Goal: Transaction & Acquisition: Purchase product/service

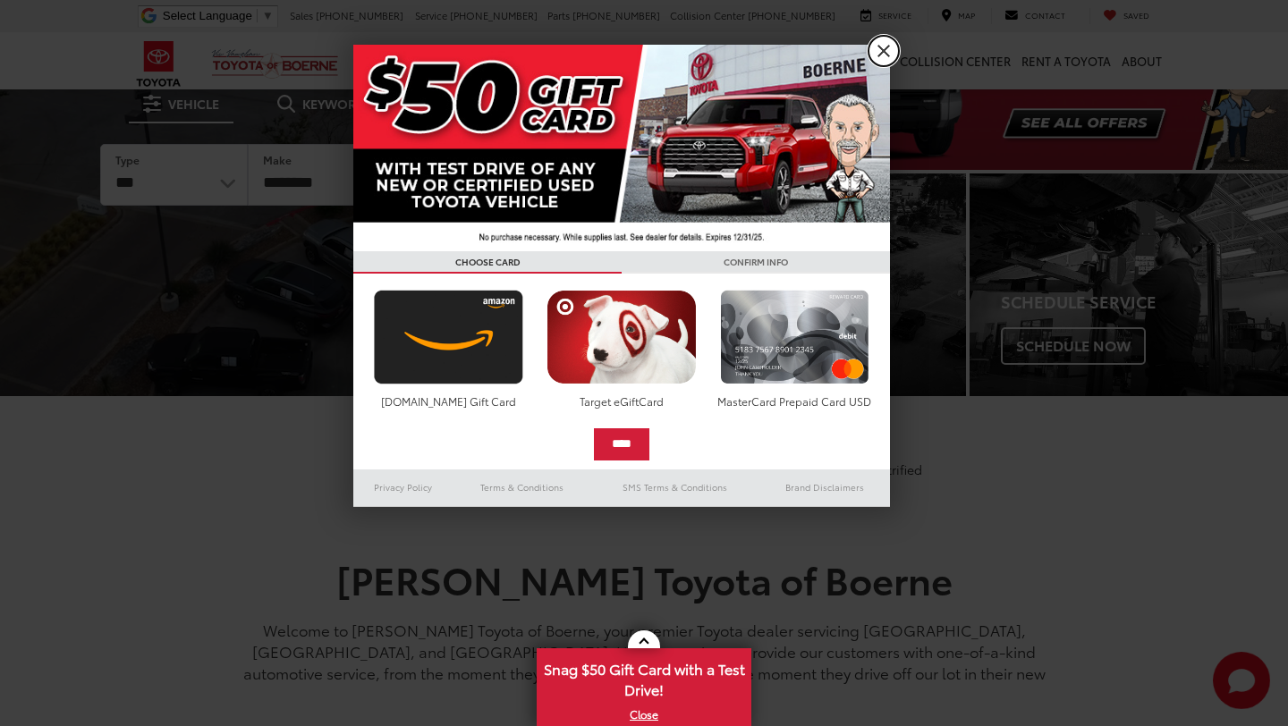
click at [884, 57] on link "X" at bounding box center [884, 51] width 30 height 30
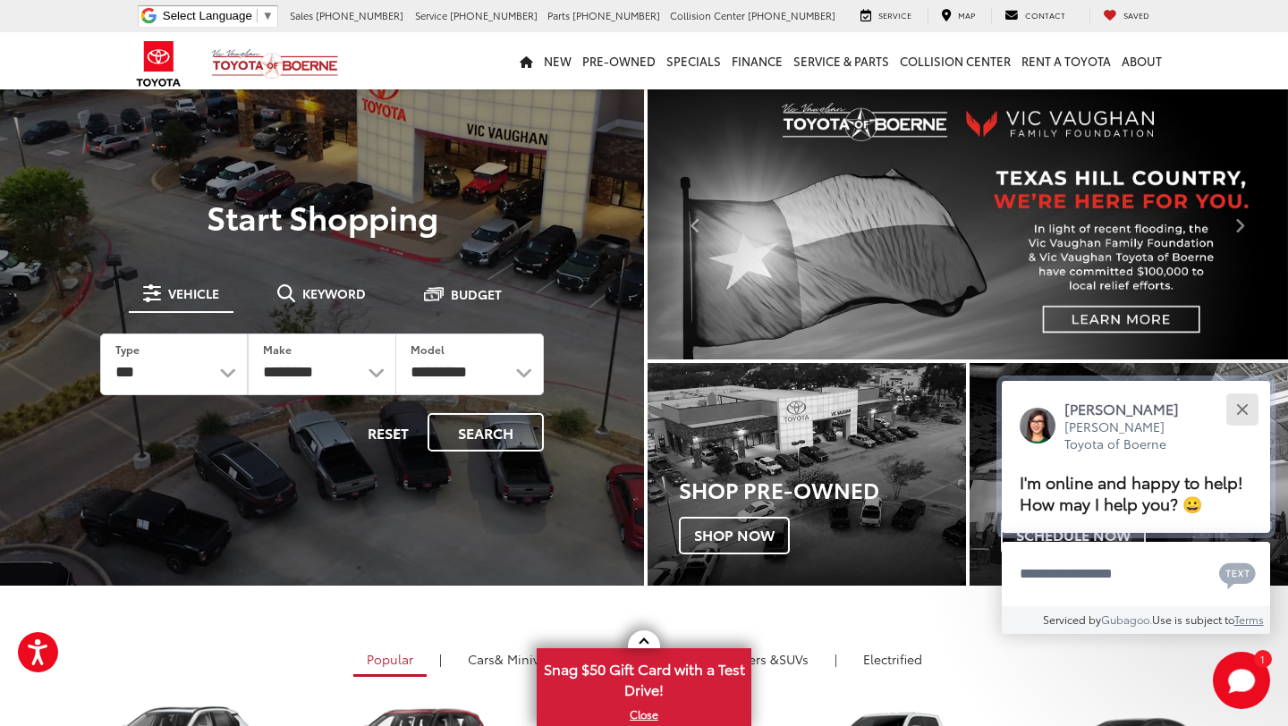
click at [1250, 411] on button "Close" at bounding box center [1242, 409] width 38 height 38
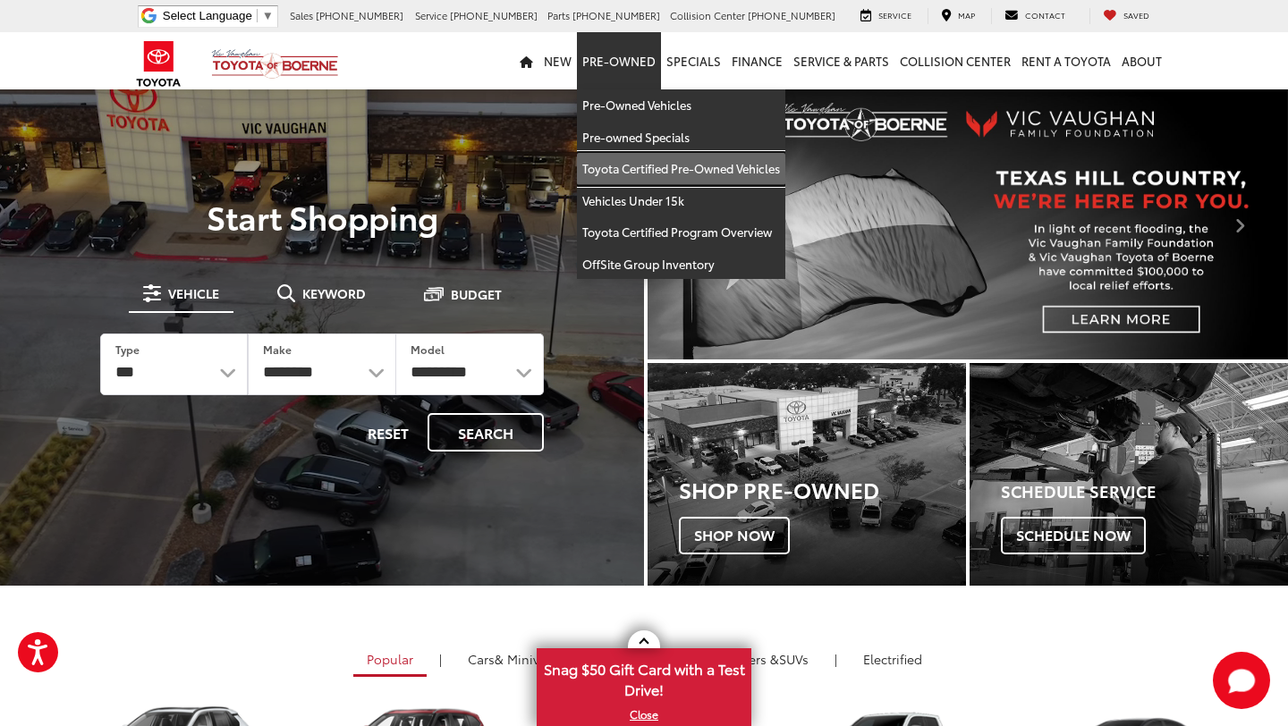
click at [643, 173] on link "Toyota Certified Pre-Owned Vehicles" at bounding box center [681, 169] width 208 height 32
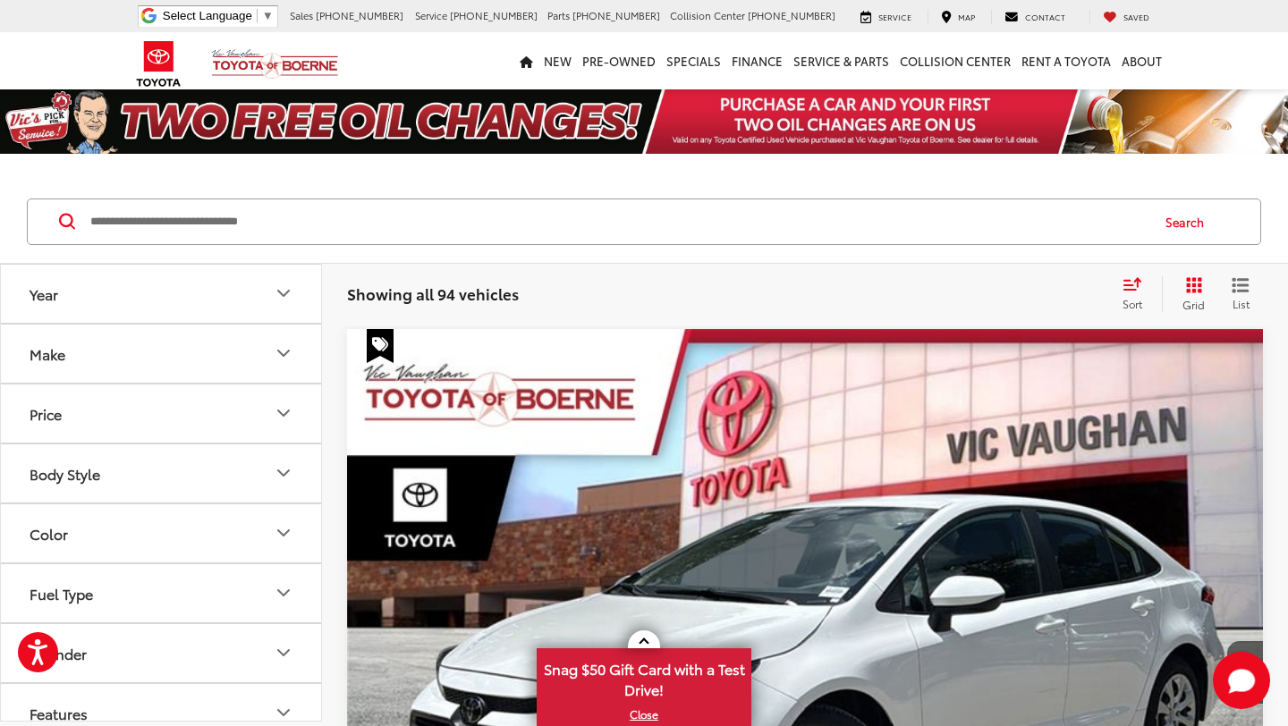
click at [221, 301] on button "Year" at bounding box center [162, 294] width 322 height 58
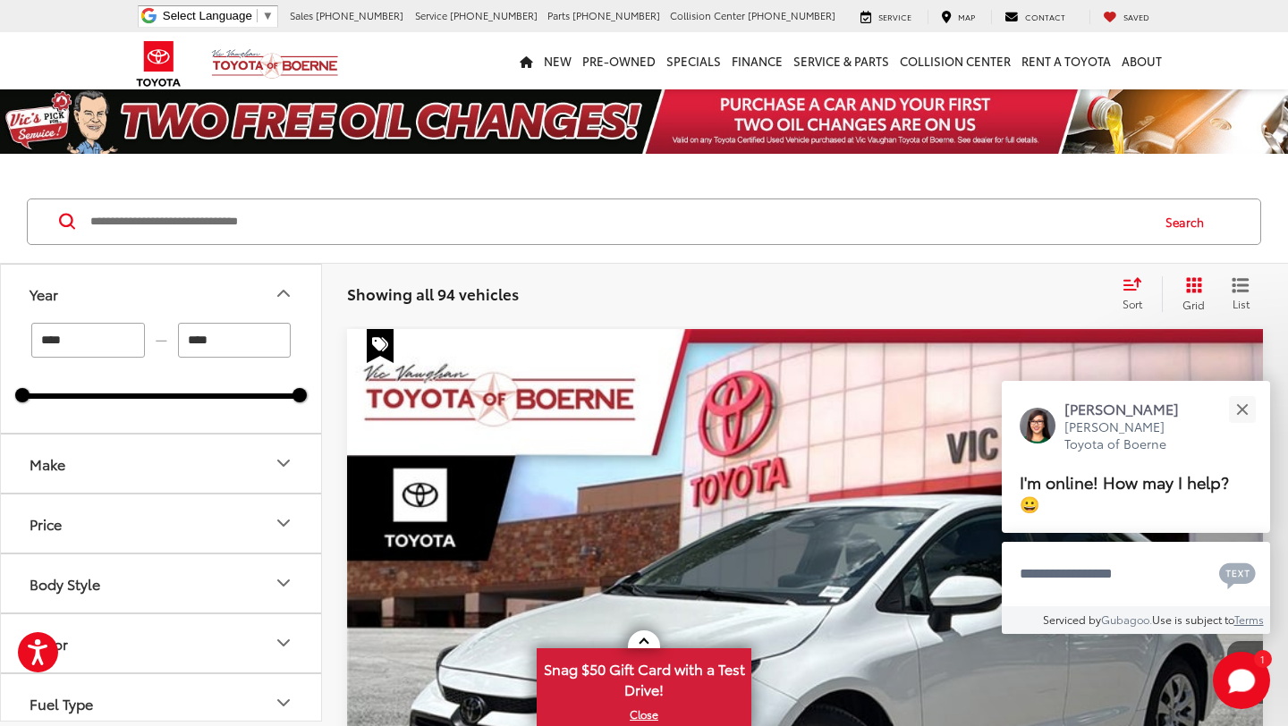
click at [189, 461] on button "Make" at bounding box center [162, 464] width 322 height 58
click at [97, 542] on img at bounding box center [79, 527] width 49 height 42
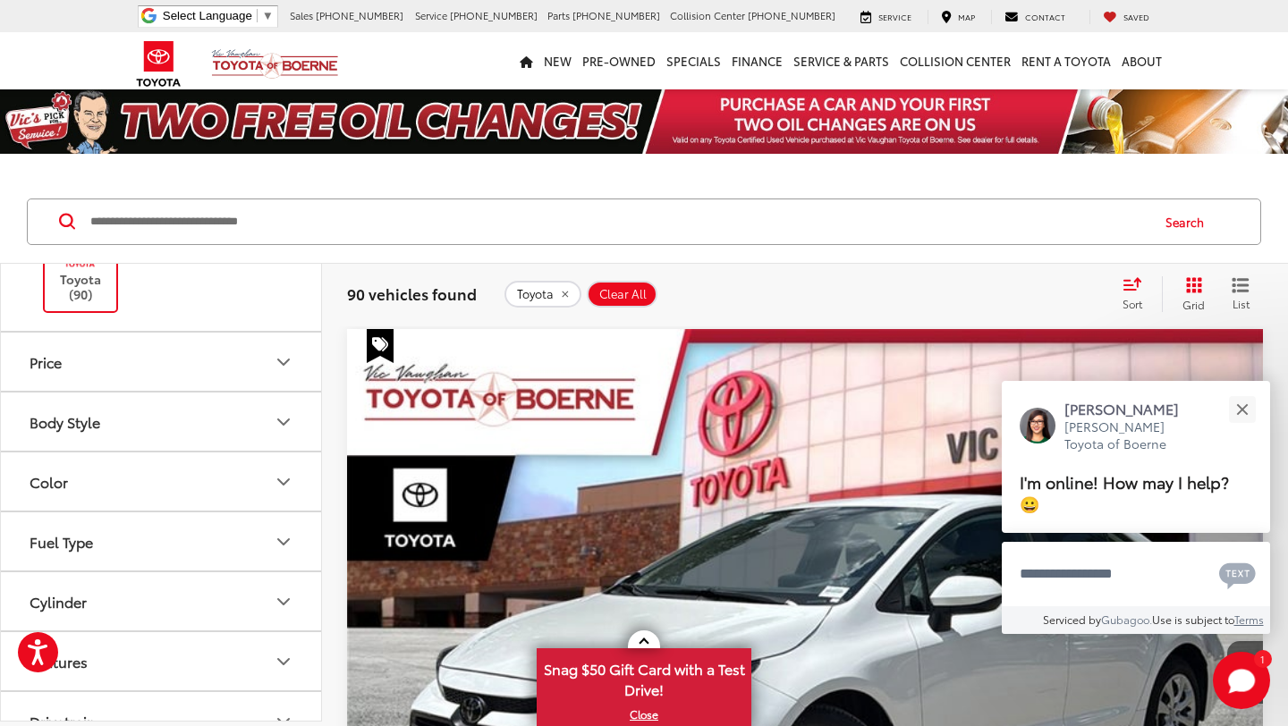
scroll to position [278, 0]
click at [216, 415] on button "Body Style" at bounding box center [162, 420] width 322 height 58
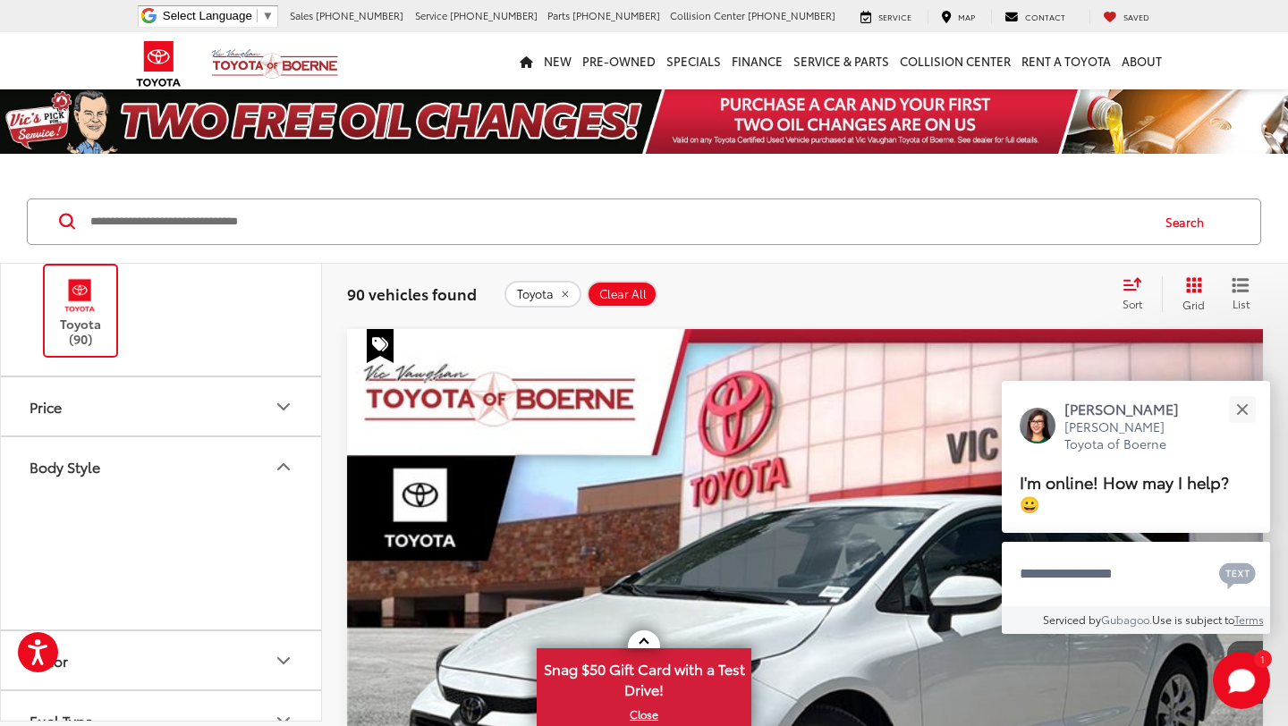
scroll to position [0, 0]
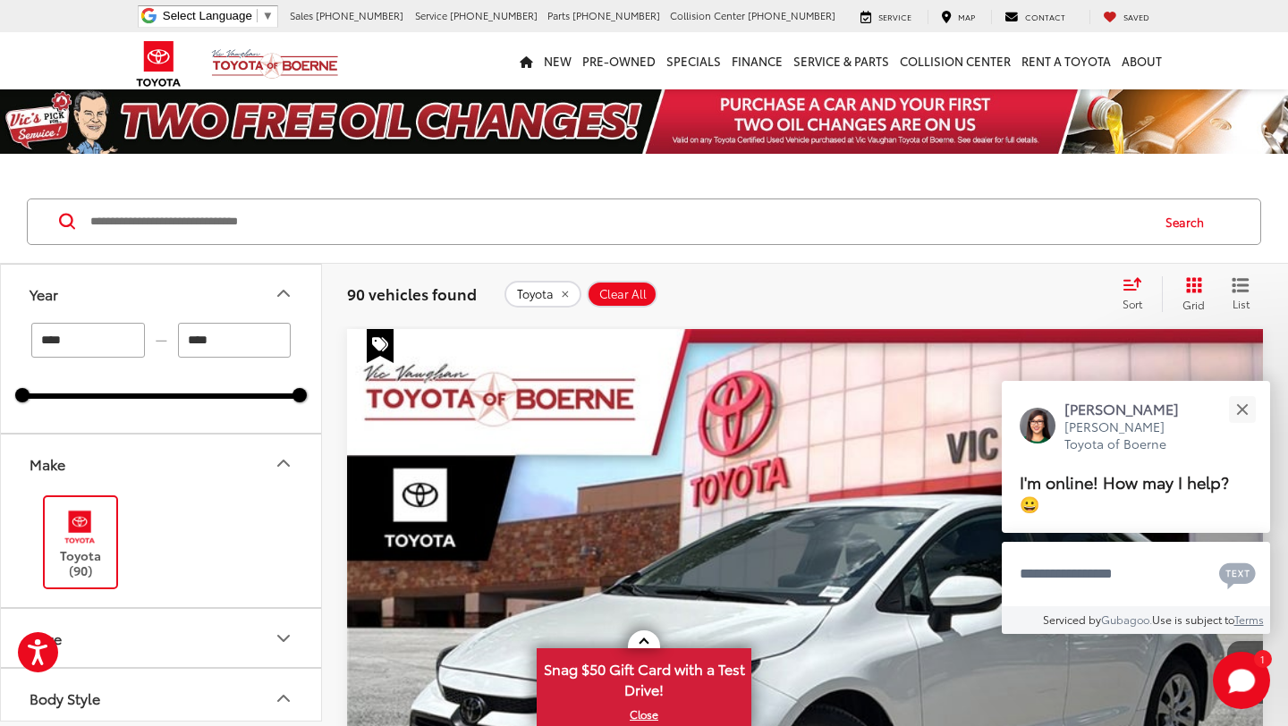
click at [282, 463] on icon "Make" at bounding box center [283, 463] width 11 height 5
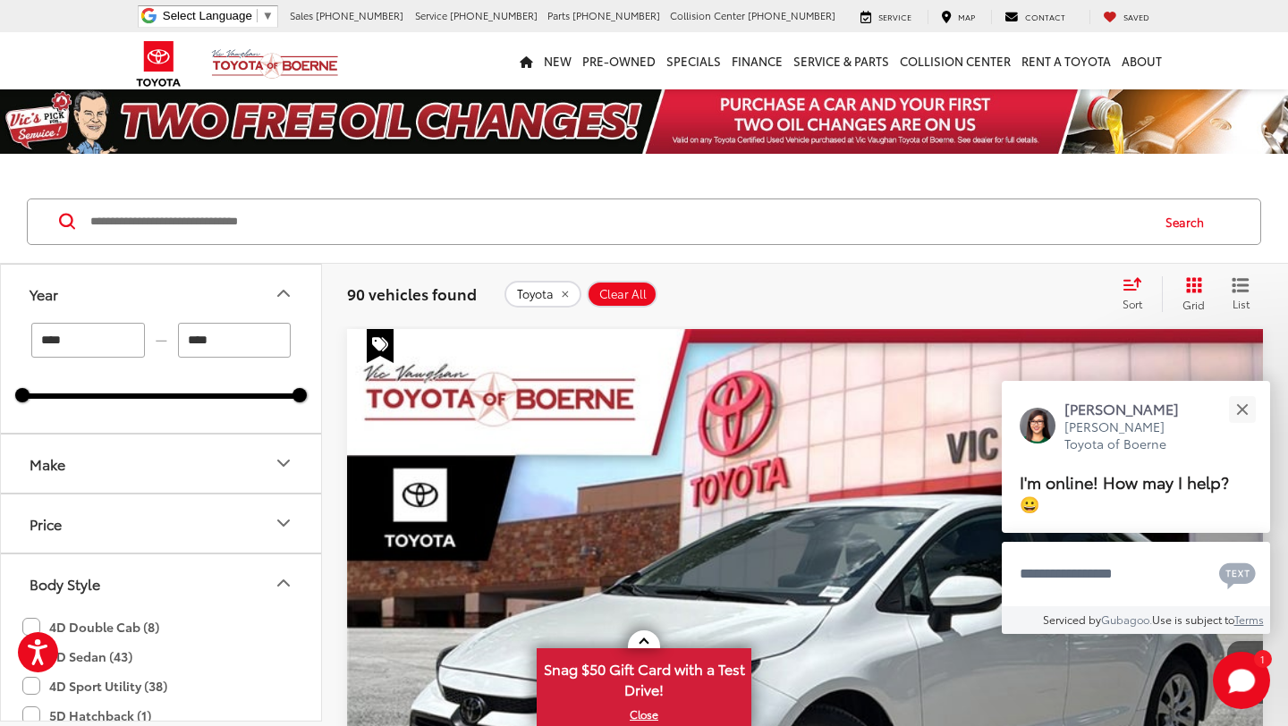
click at [283, 578] on icon "Body Style" at bounding box center [283, 583] width 21 height 21
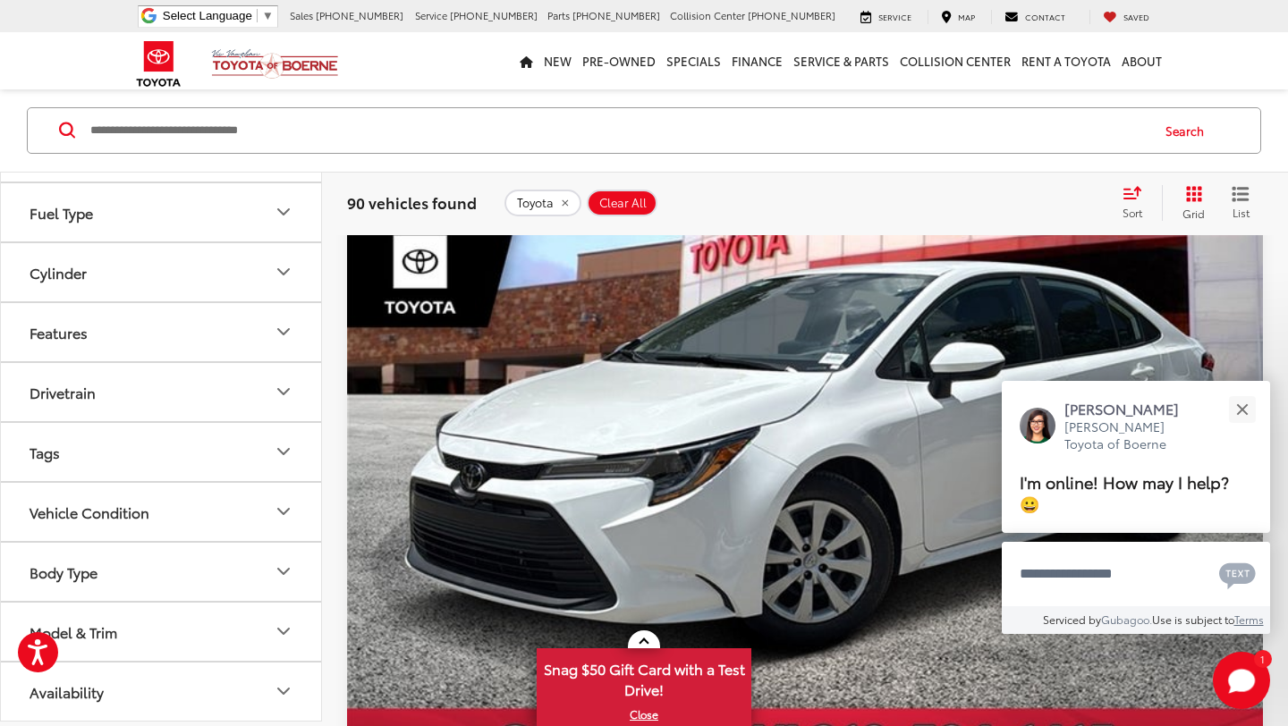
scroll to position [241, 0]
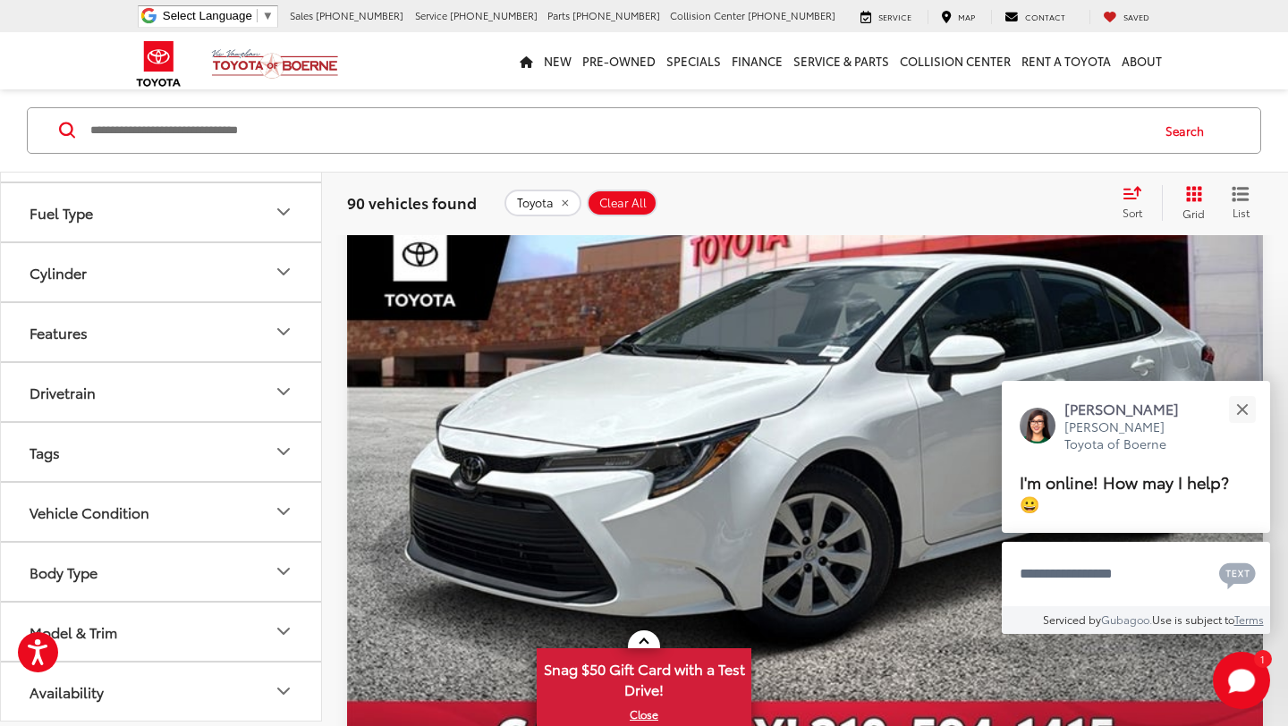
click at [198, 577] on button "Body Type" at bounding box center [162, 572] width 322 height 58
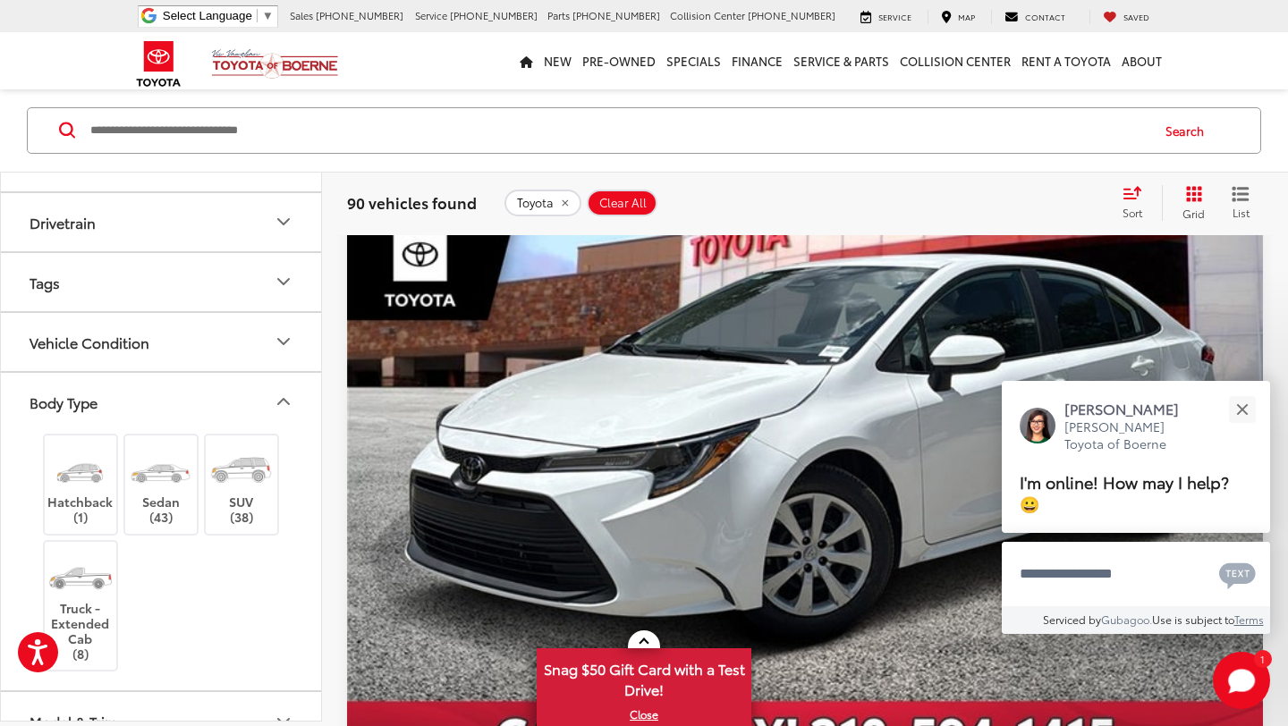
scroll to position [609, 0]
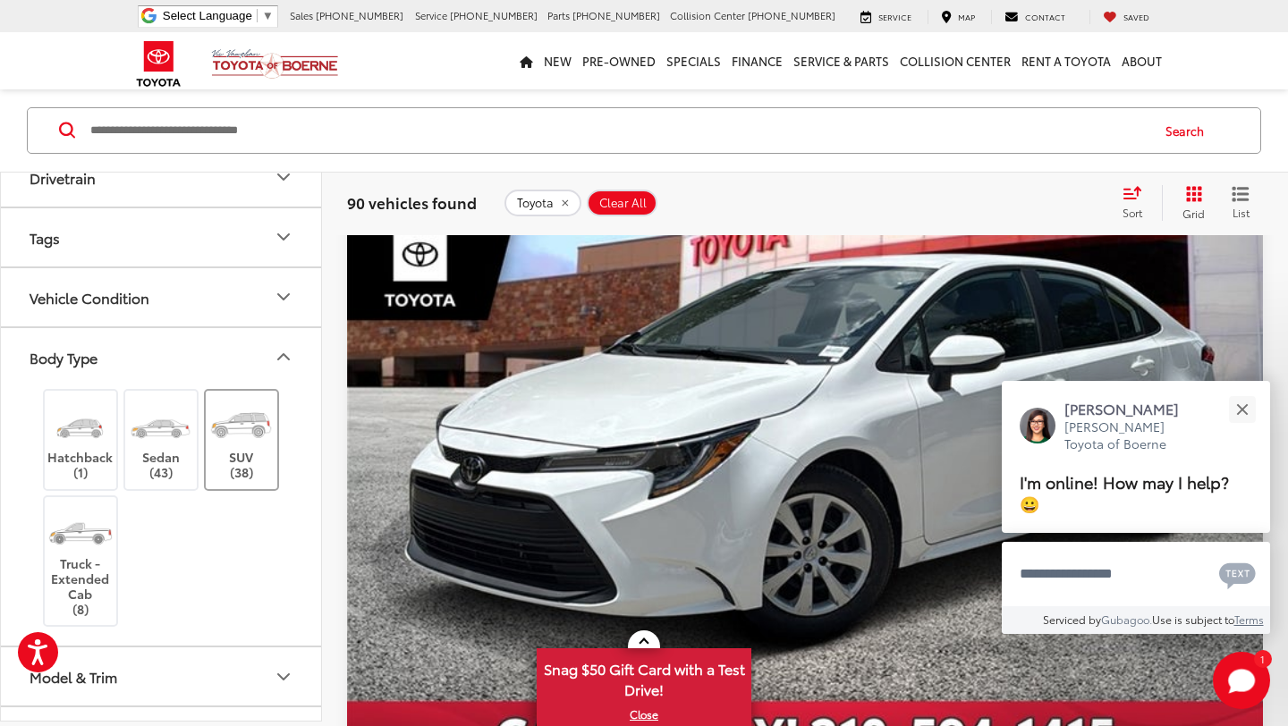
click at [262, 443] on img at bounding box center [241, 424] width 67 height 50
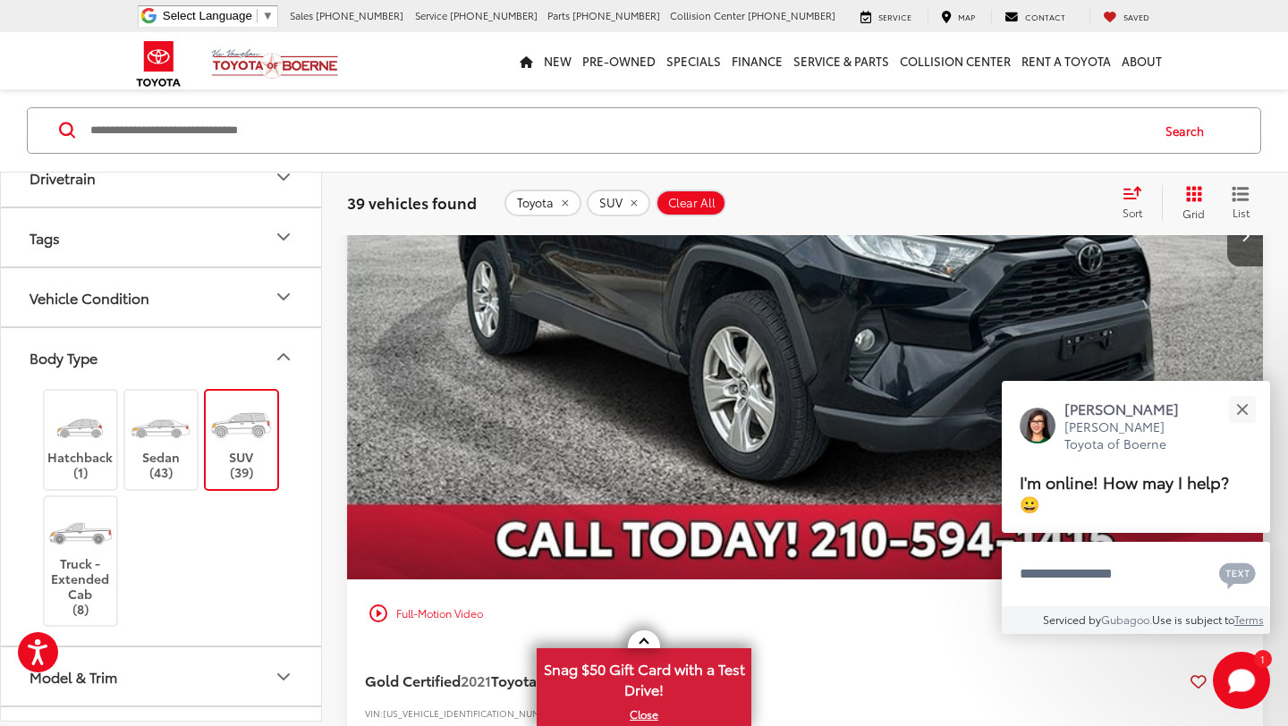
scroll to position [435, 0]
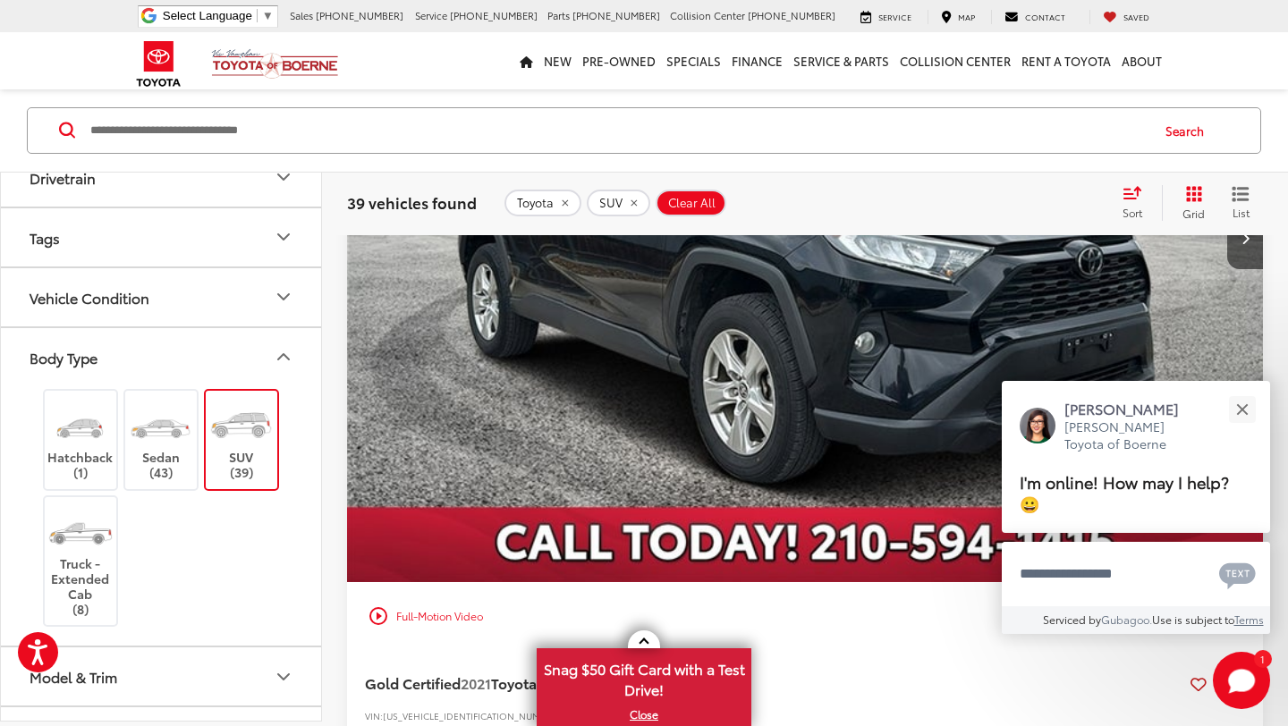
click at [286, 352] on icon "Body Type" at bounding box center [283, 356] width 21 height 21
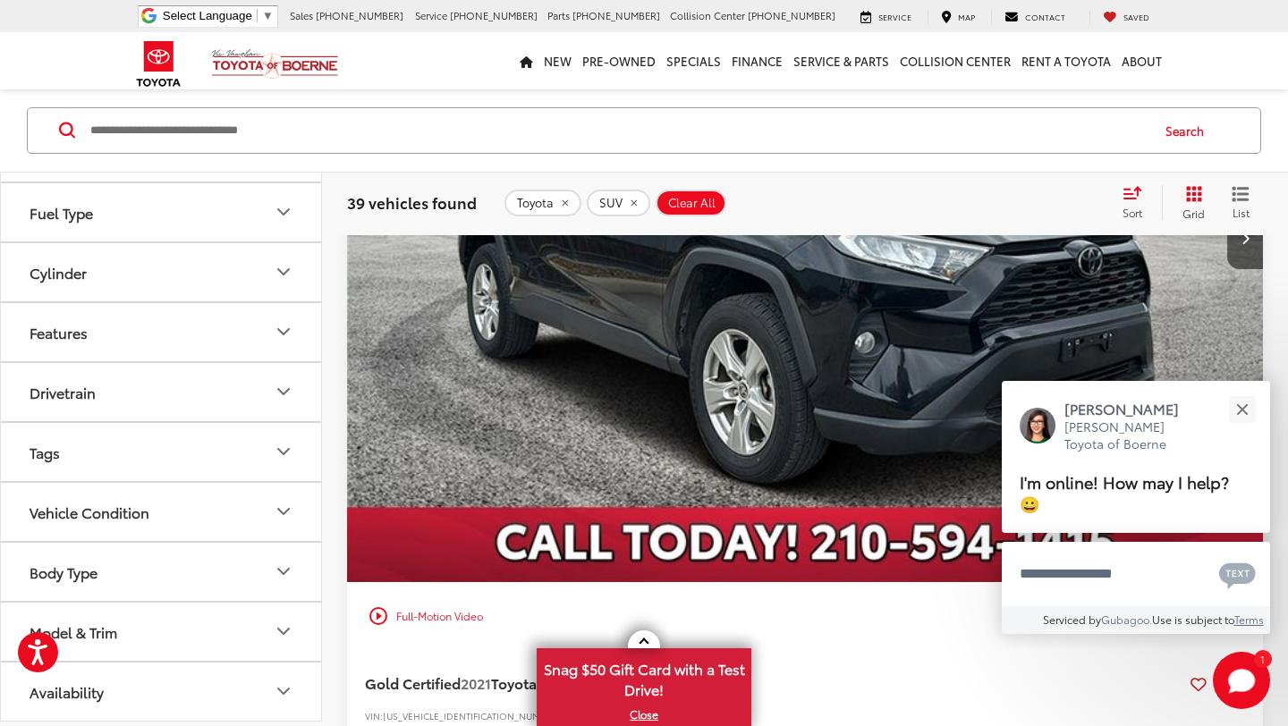
click at [283, 329] on icon "Features" at bounding box center [283, 331] width 21 height 21
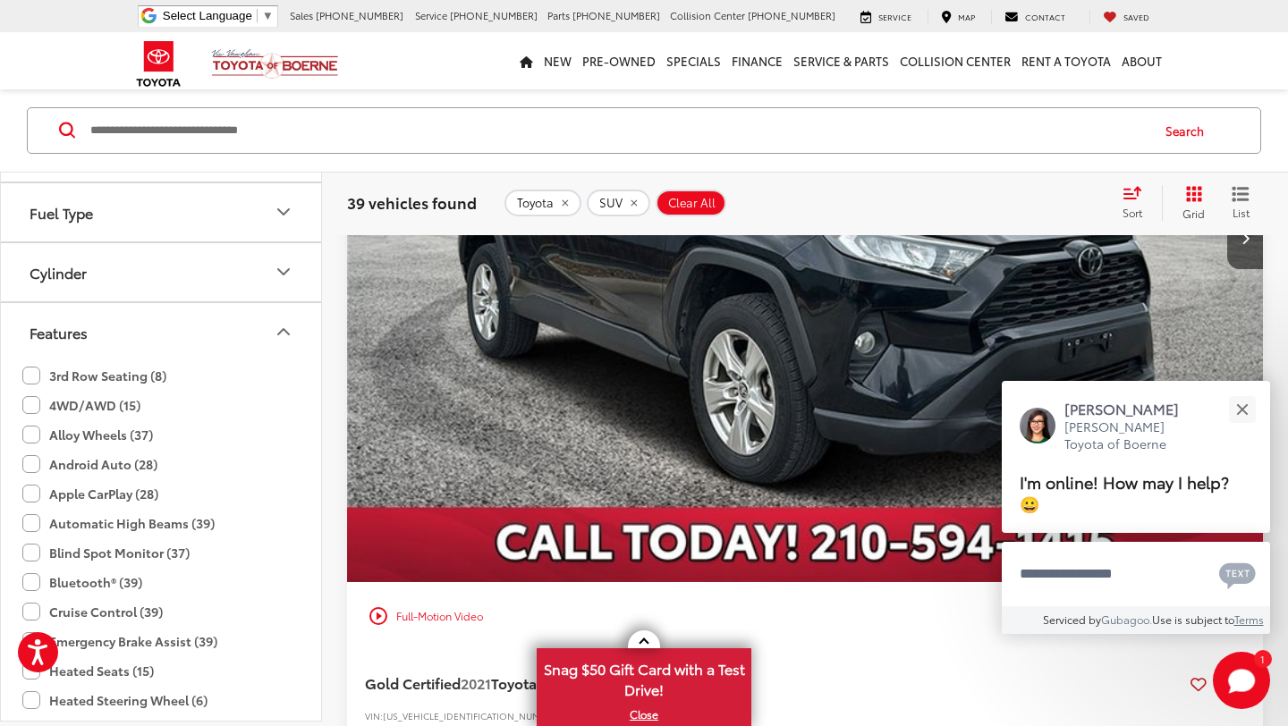
click at [43, 373] on label "3rd Row Seating (8)" at bounding box center [94, 376] width 144 height 30
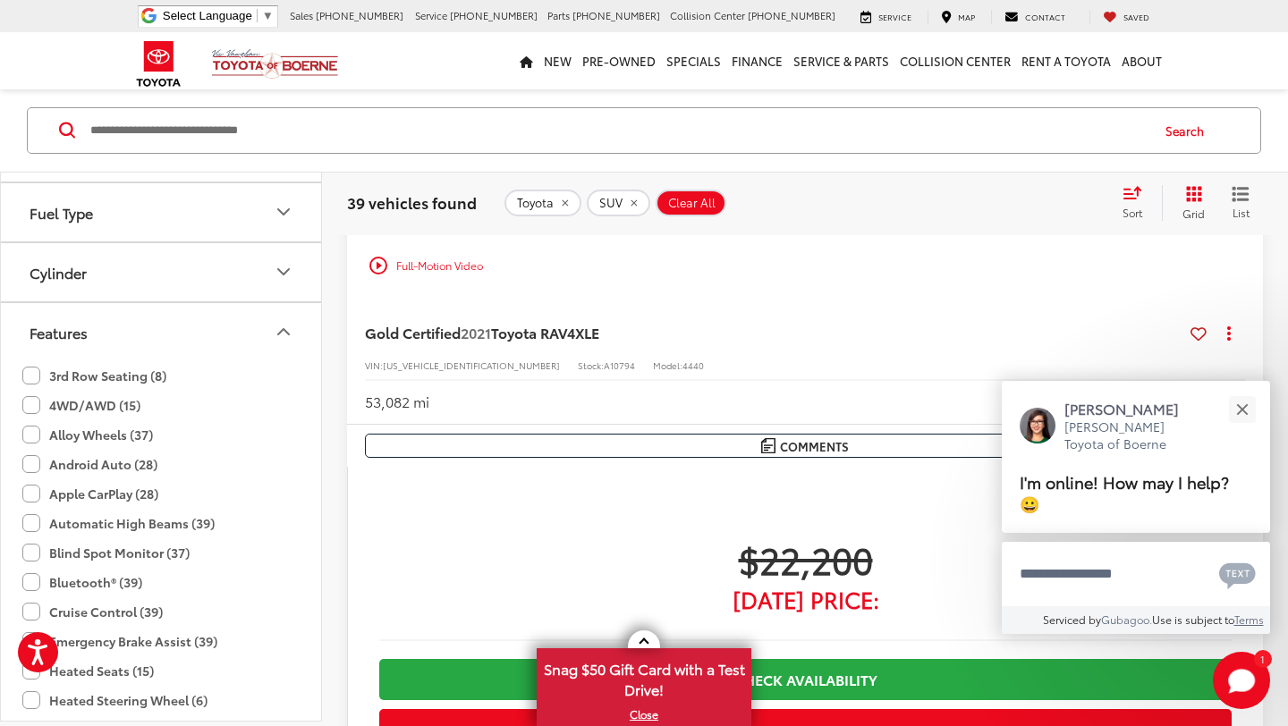
type input "****"
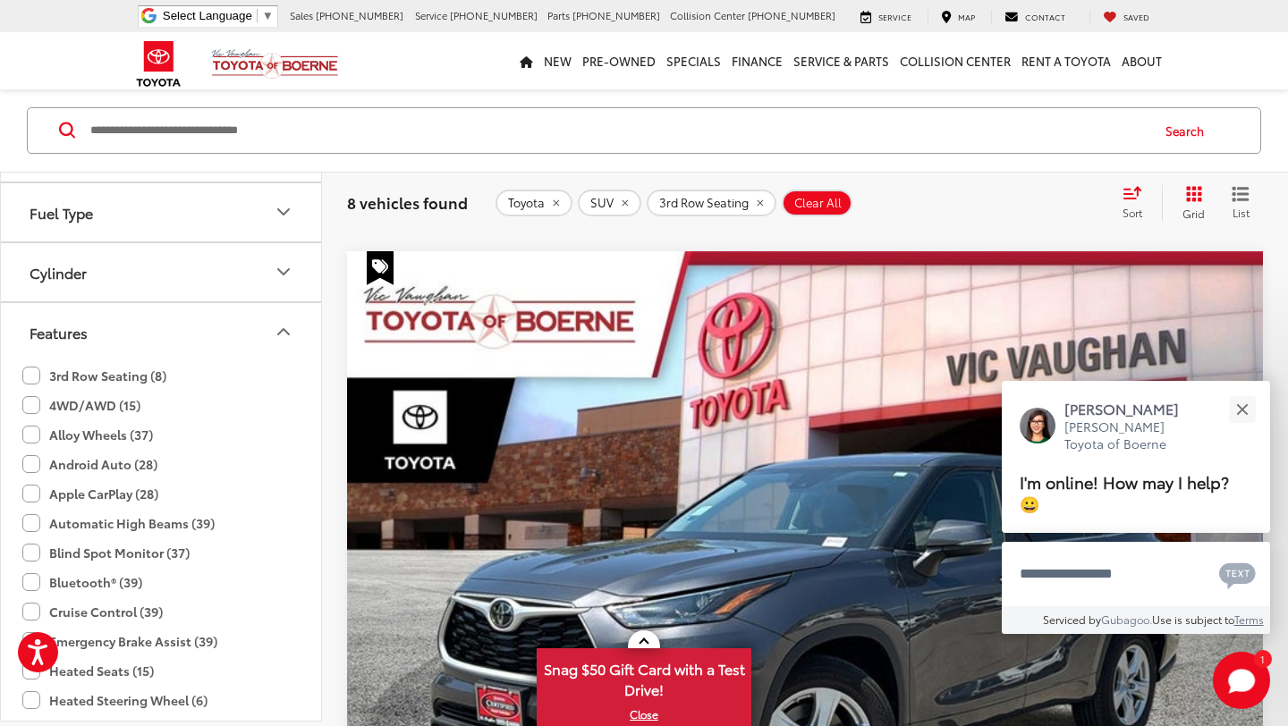
scroll to position [6247, 0]
